Goal: Check status: Check status

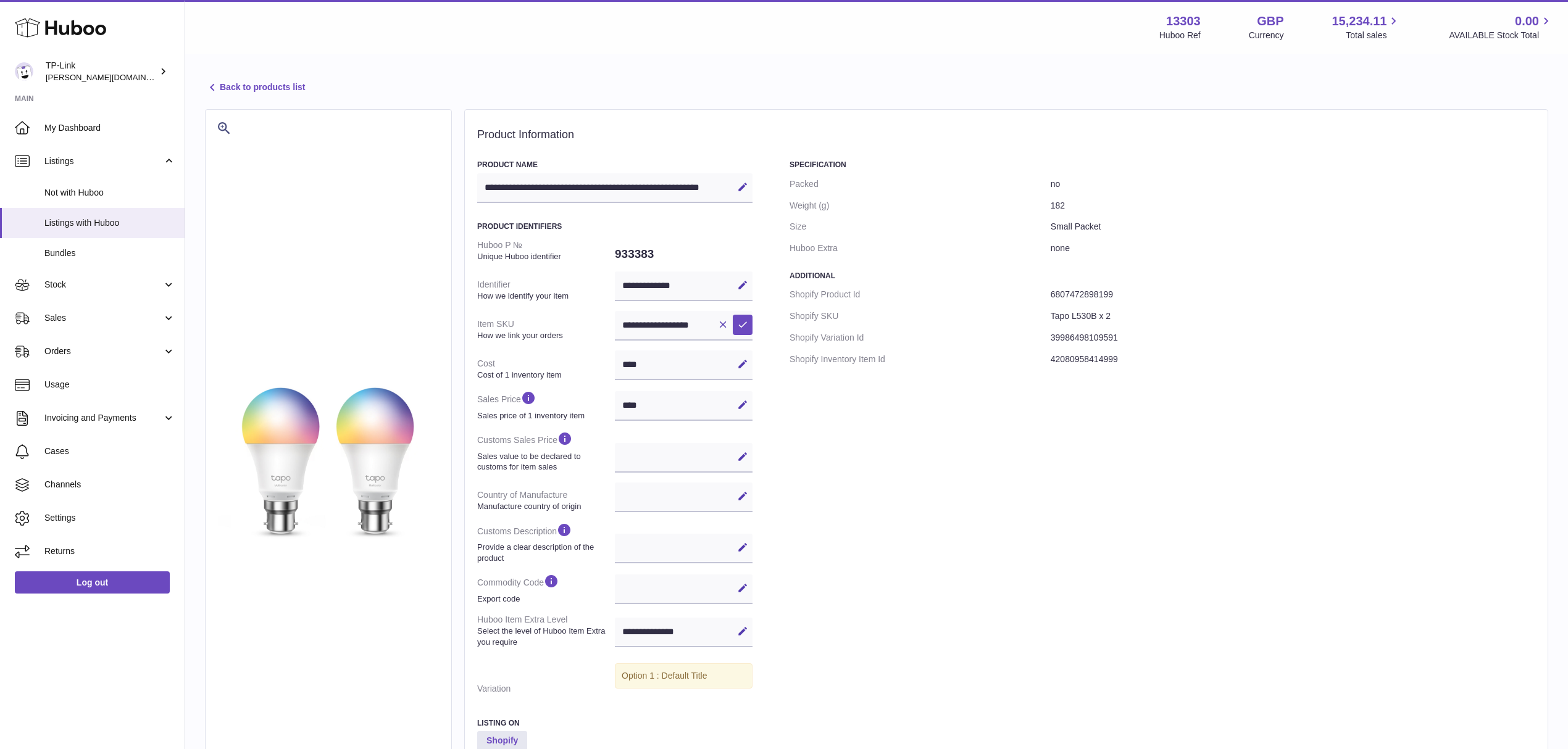
select select
select select "****"
drag, startPoint x: 1207, startPoint y: 637, endPoint x: 1160, endPoint y: 560, distance: 90.2
click at [1207, 637] on div "Specification Packed no Weight (g) 182 Size Small Packet Huboo Extra none Addit…" at bounding box center [1162, 485] width 745 height 649
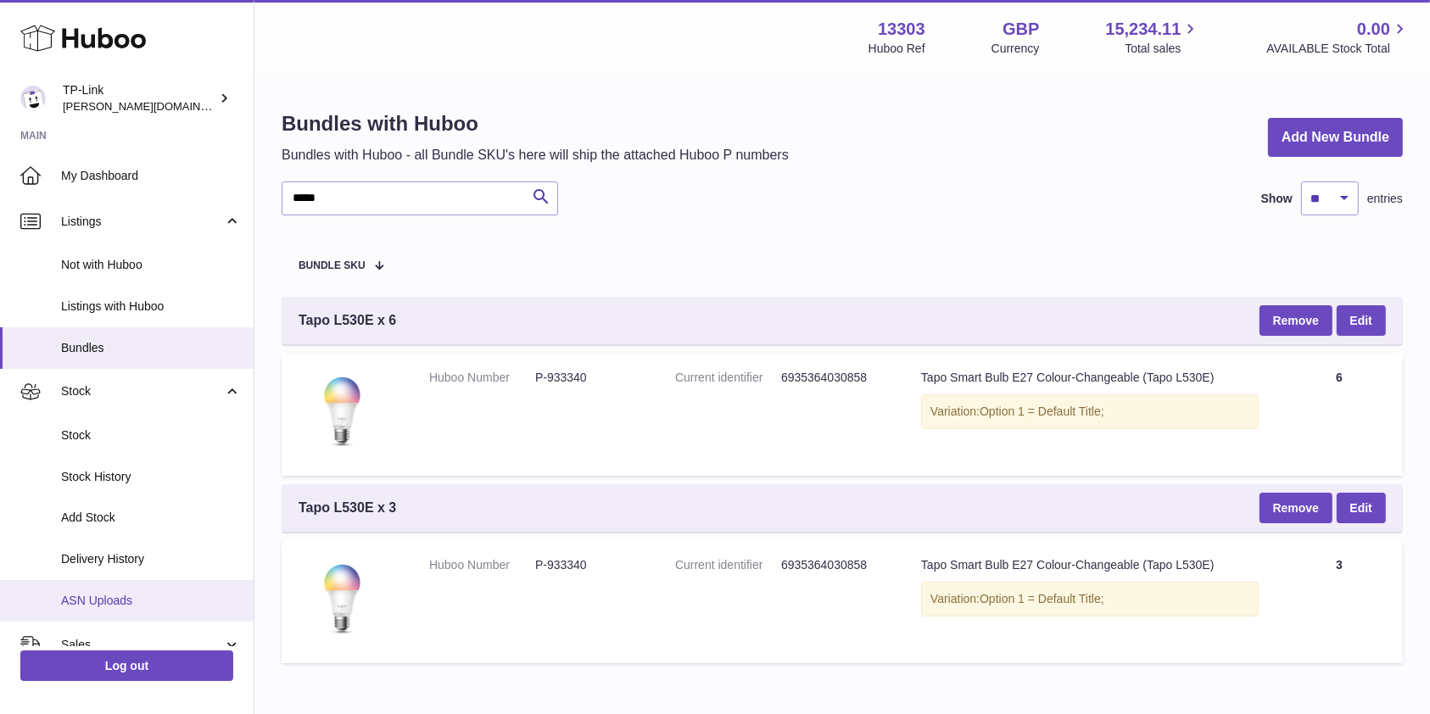
click at [110, 593] on span "ASN Uploads" at bounding box center [151, 601] width 180 height 16
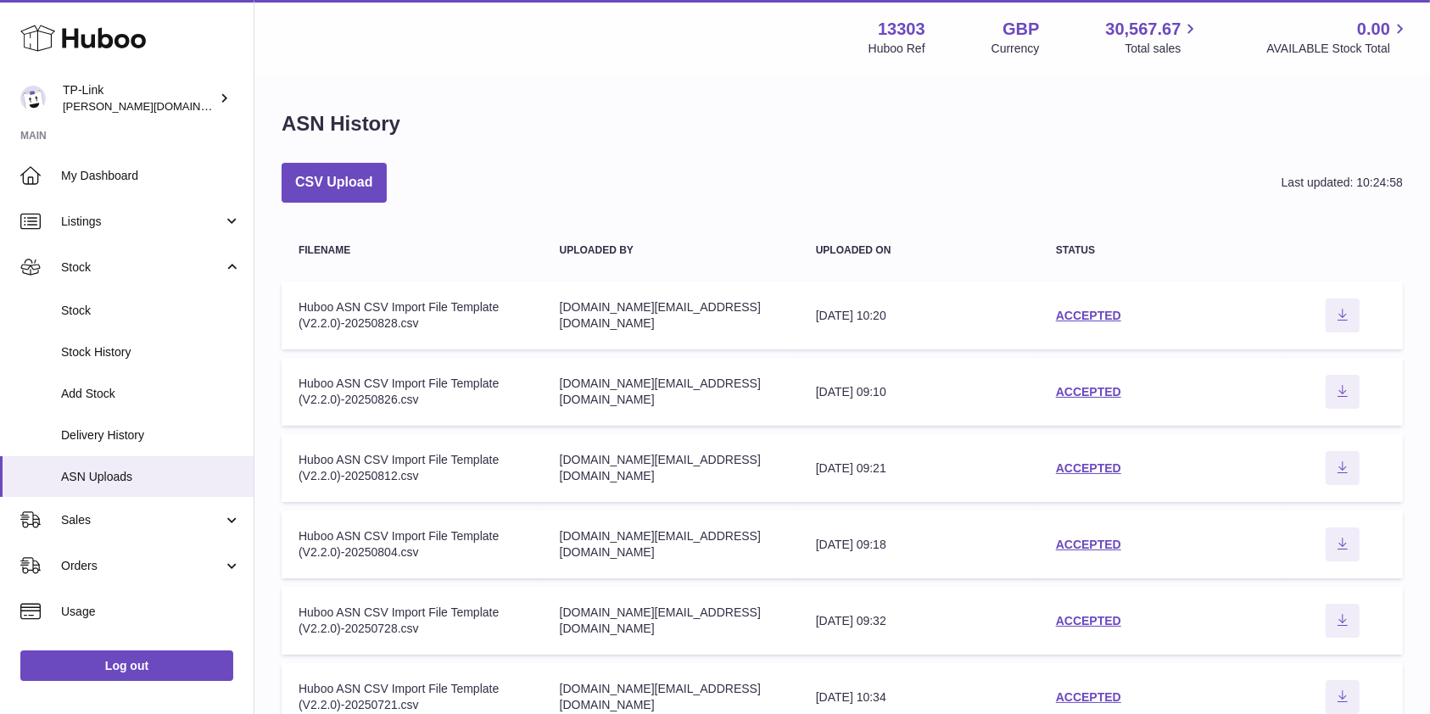
click at [1105, 304] on td "status ACCEPTED" at bounding box center [1160, 315] width 242 height 68
click at [1102, 313] on link "ACCEPTED" at bounding box center [1088, 316] width 65 height 14
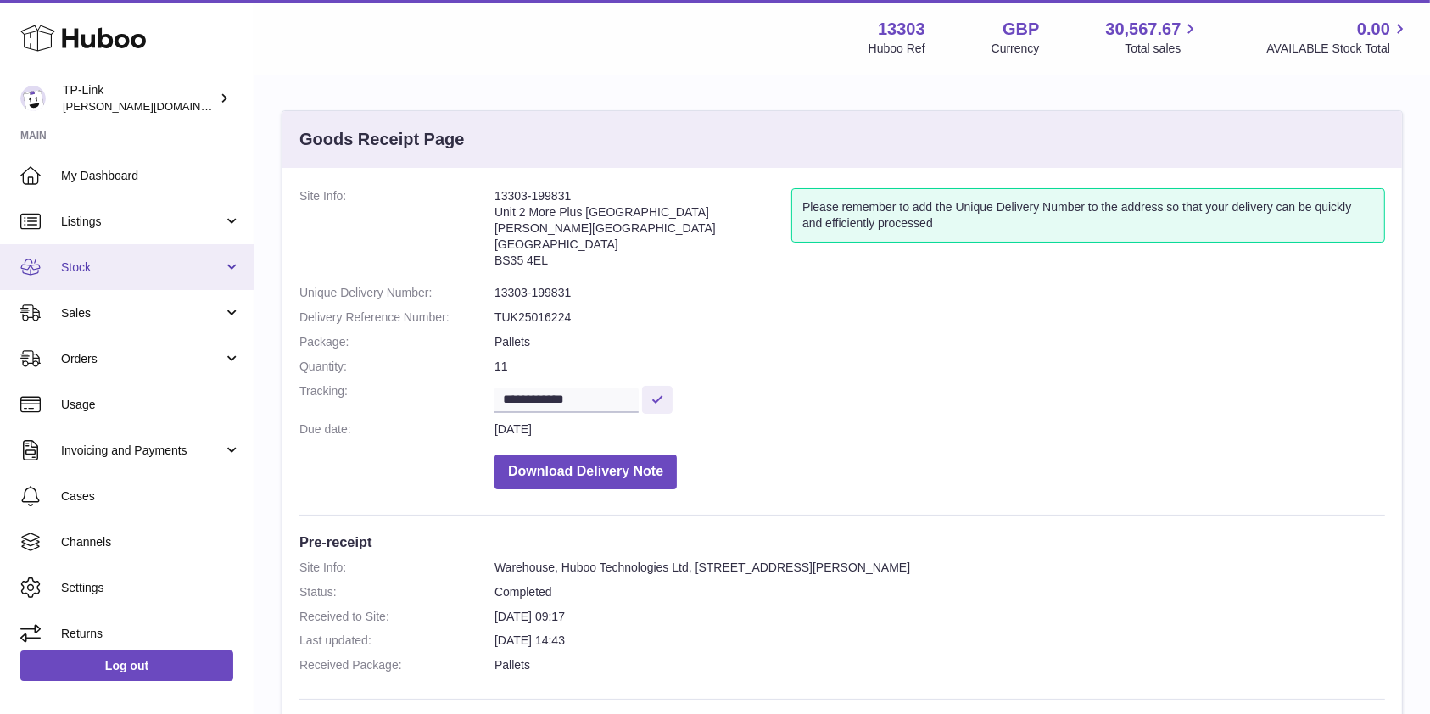
click at [153, 275] on span "Stock" at bounding box center [142, 267] width 162 height 16
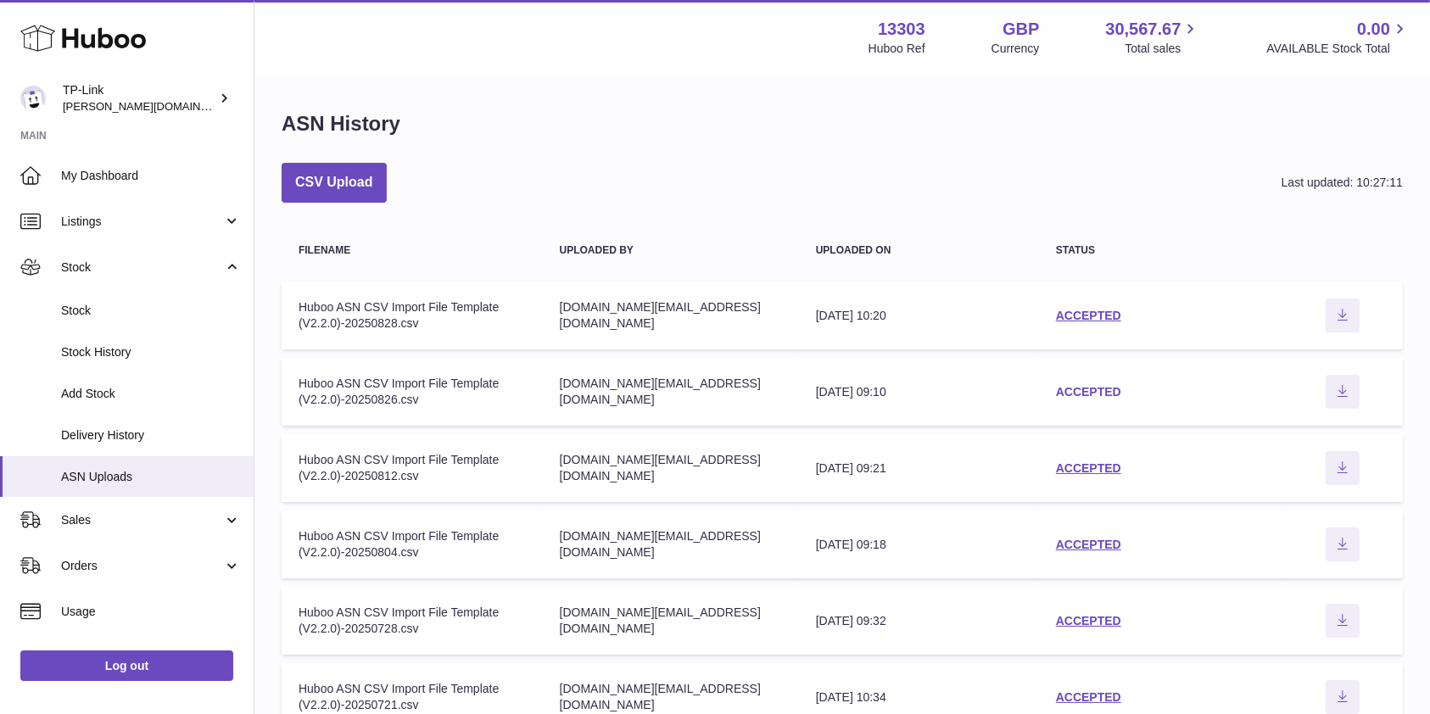
click at [1097, 393] on link "ACCEPTED" at bounding box center [1088, 392] width 65 height 14
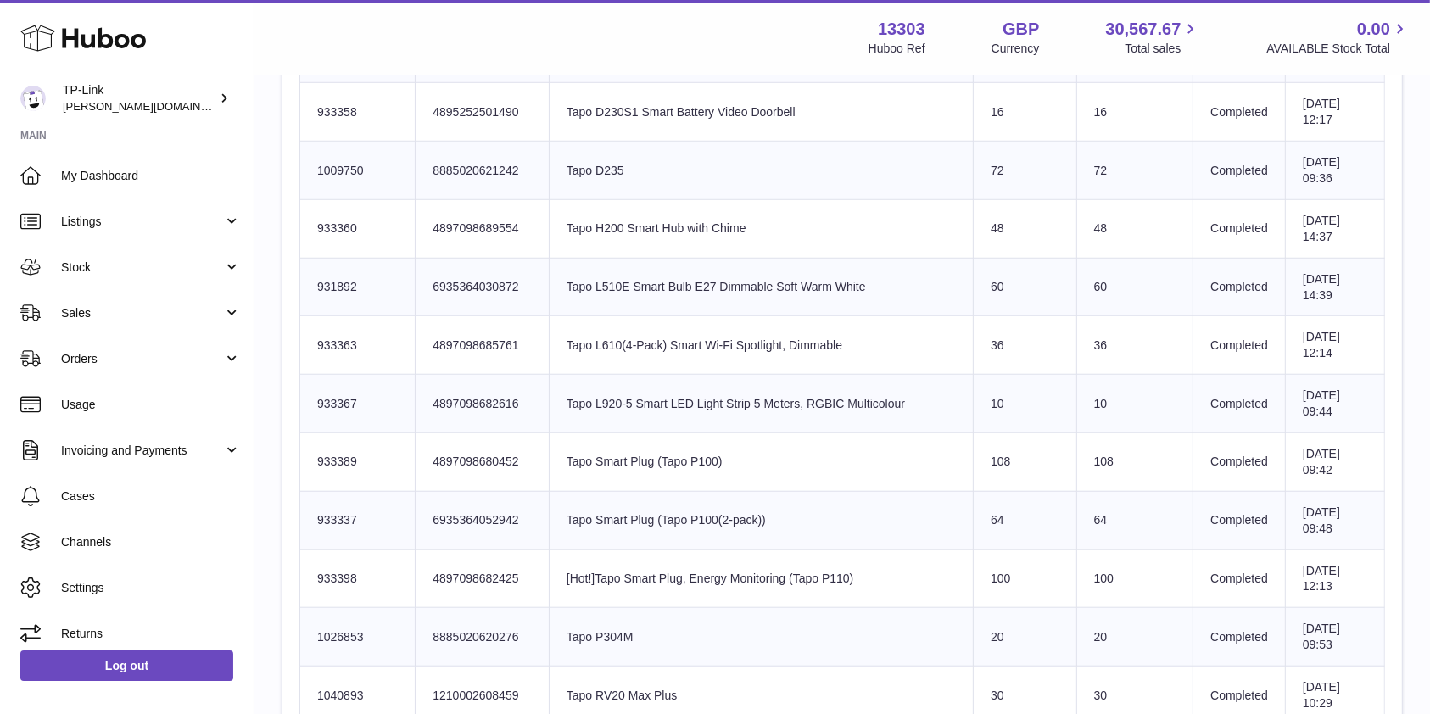
scroll to position [1582, 0]
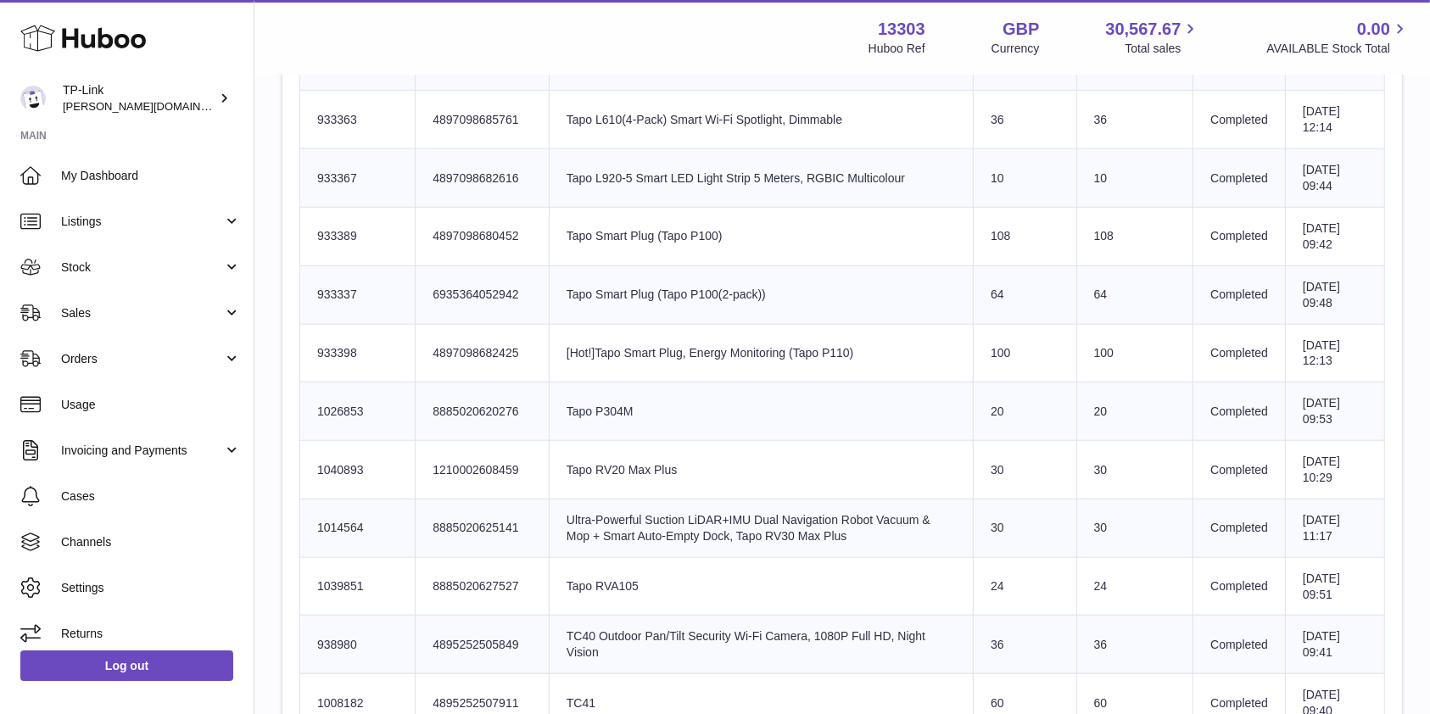
click at [818, 275] on td "Product title Tapo Smart Plug (Tapo P100(2-pack))" at bounding box center [761, 294] width 424 height 59
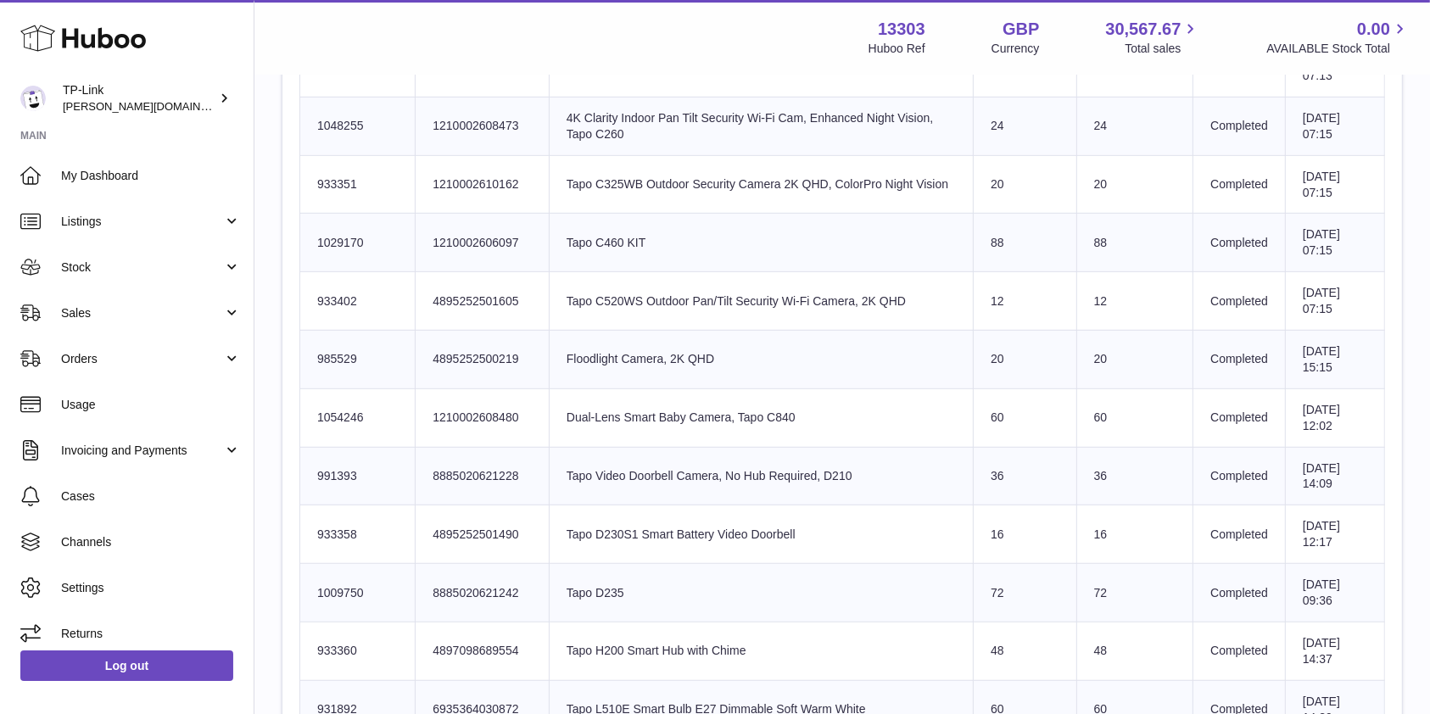
click at [875, 473] on td "Product title Tapo Video Doorbell Camera, No Hub Required, D210" at bounding box center [761, 476] width 424 height 59
